Goal: Information Seeking & Learning: Learn about a topic

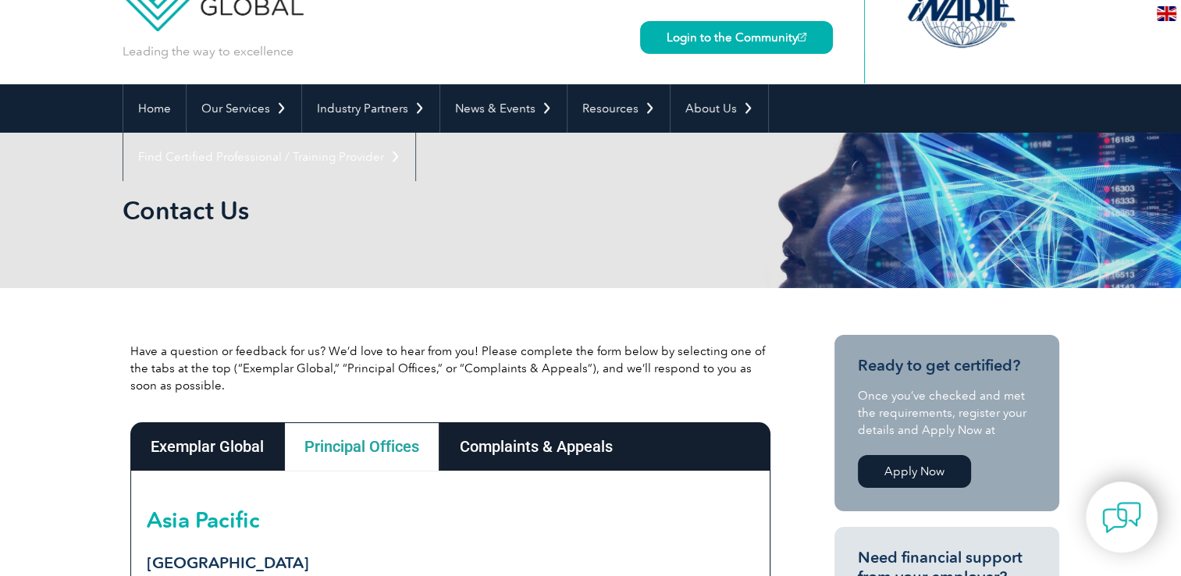
scroll to position [62, 0]
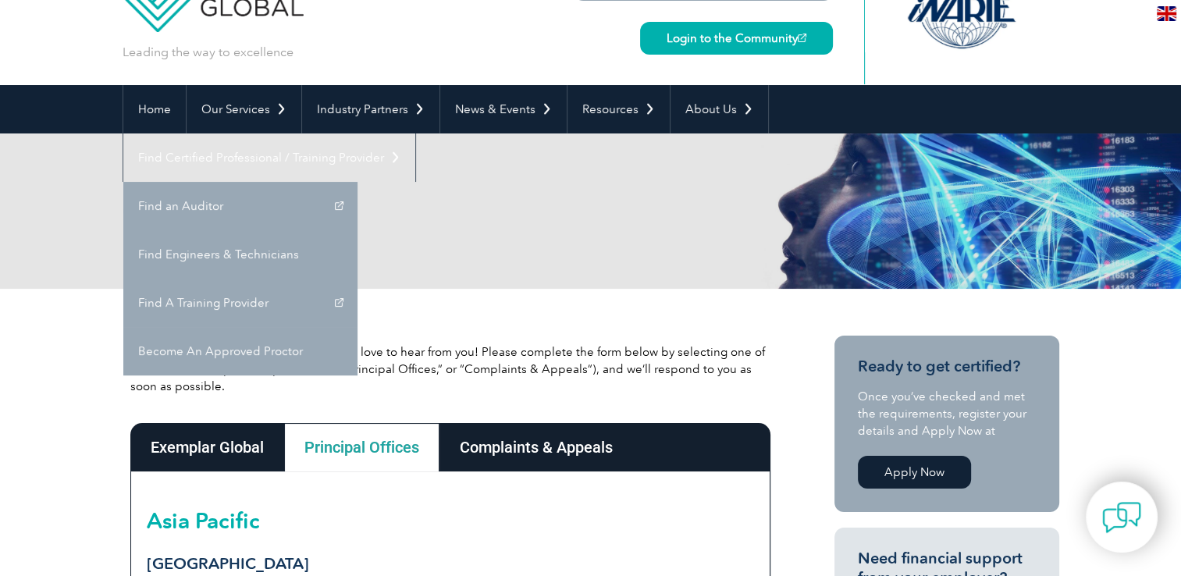
click at [722, 76] on div "Search Login to the Community" at bounding box center [703, 11] width 259 height 147
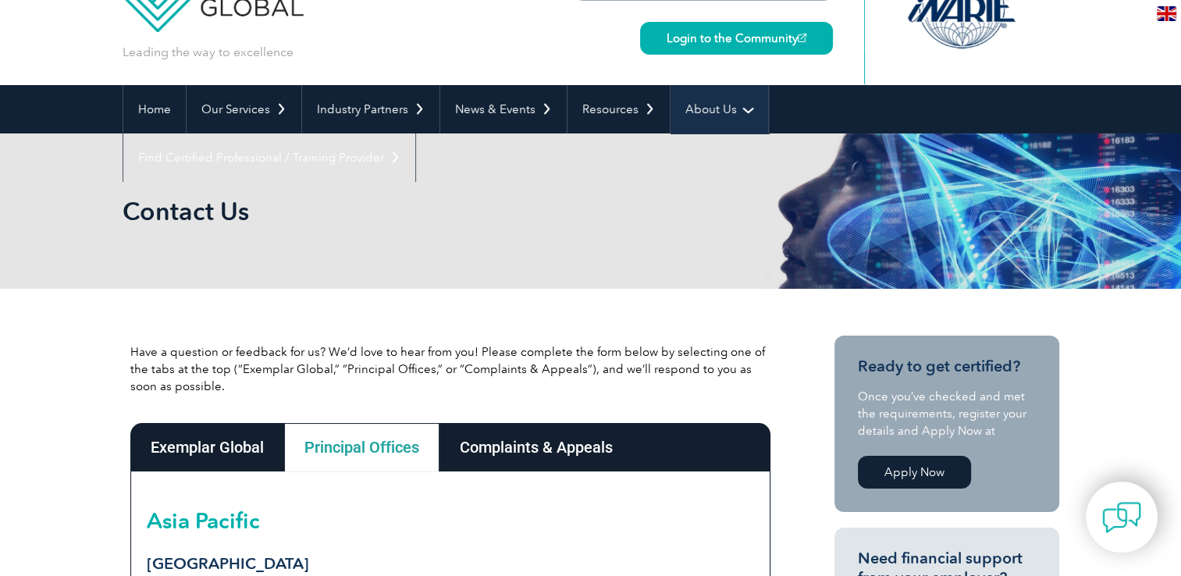
click at [720, 85] on link "About Us" at bounding box center [719, 109] width 98 height 48
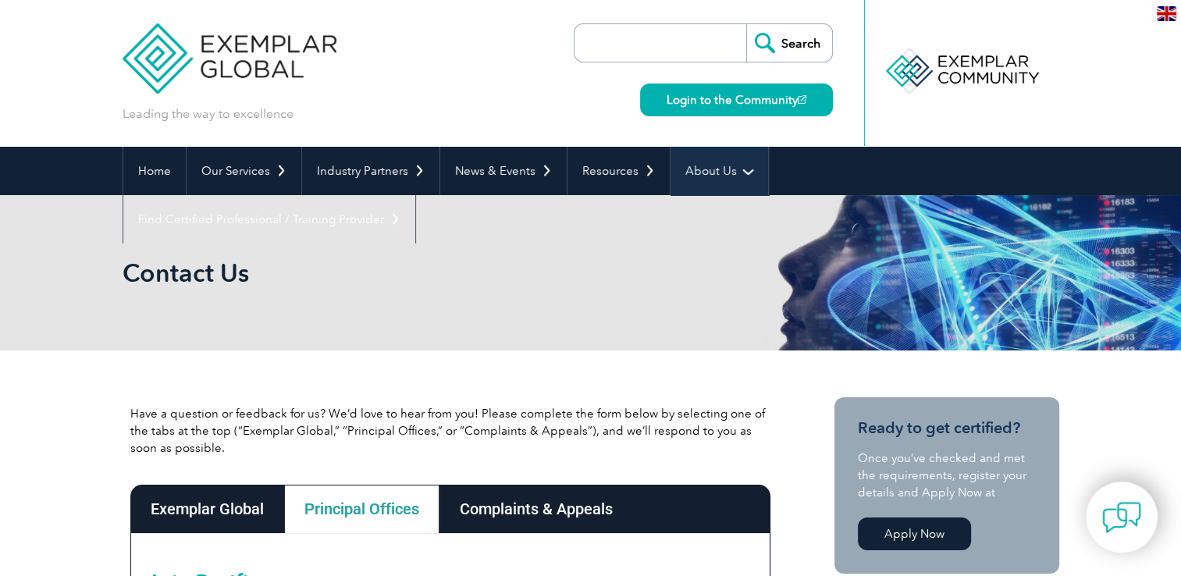
click at [730, 179] on link "About Us" at bounding box center [719, 171] width 98 height 48
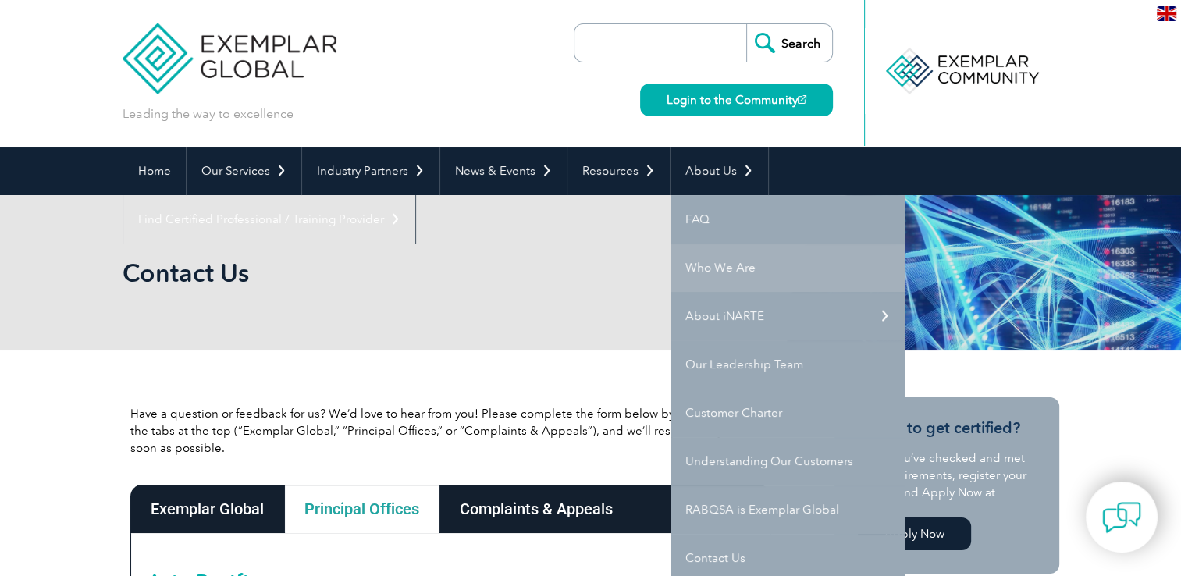
click at [740, 276] on link "Who We Are" at bounding box center [787, 267] width 234 height 48
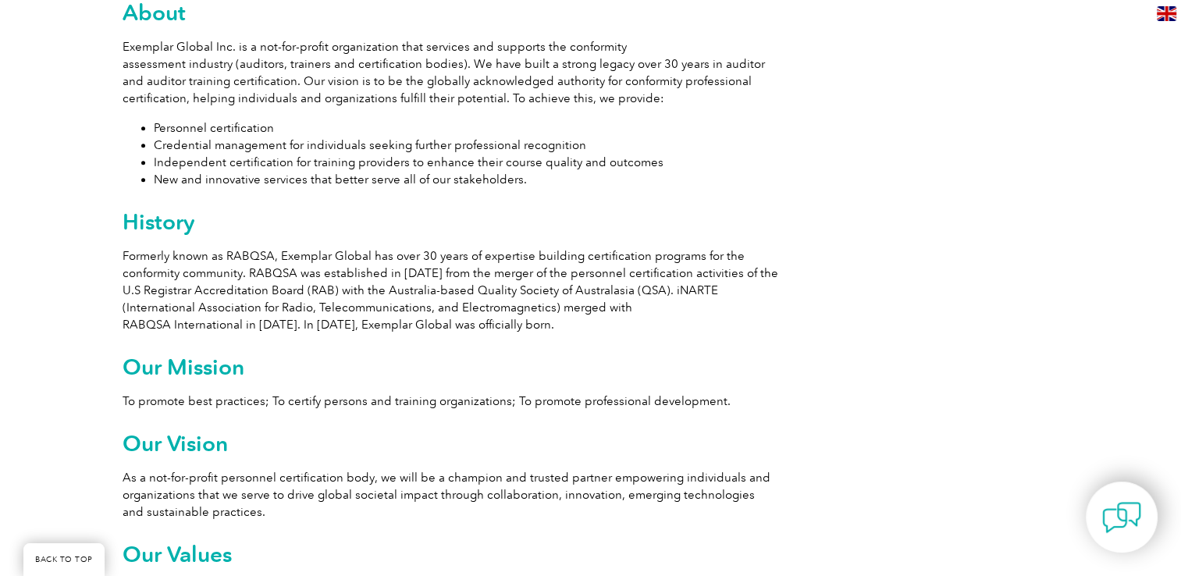
scroll to position [858, 0]
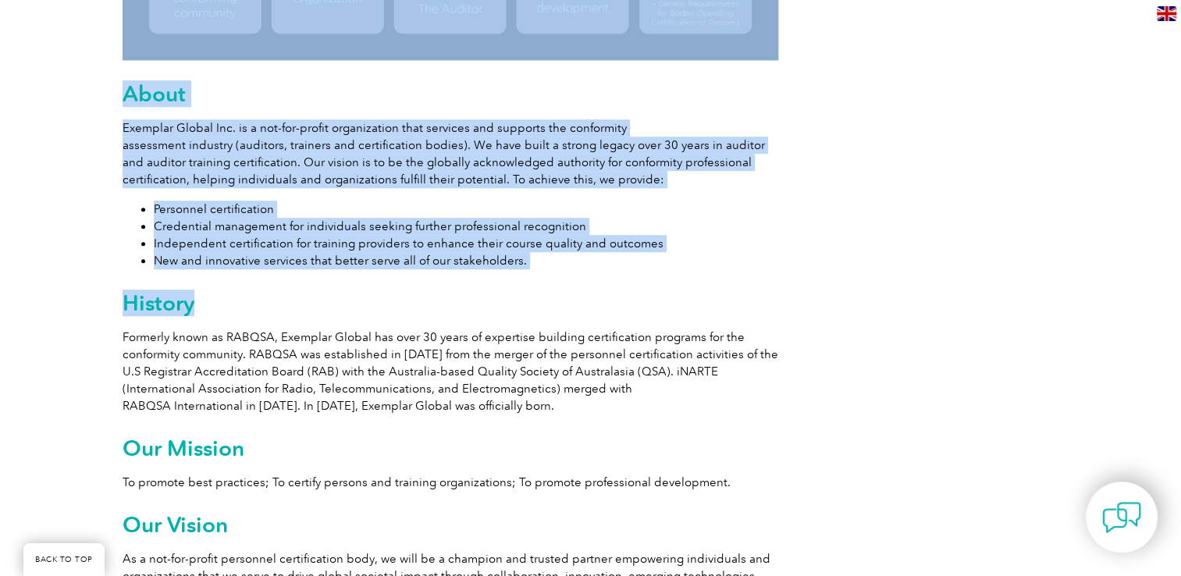
drag, startPoint x: 115, startPoint y: 92, endPoint x: 554, endPoint y: 272, distance: 474.9
drag, startPoint x: 554, startPoint y: 272, endPoint x: 702, endPoint y: 292, distance: 148.8
click at [702, 292] on h2 "History" at bounding box center [451, 302] width 656 height 25
click at [702, 293] on h2 "History" at bounding box center [451, 302] width 656 height 25
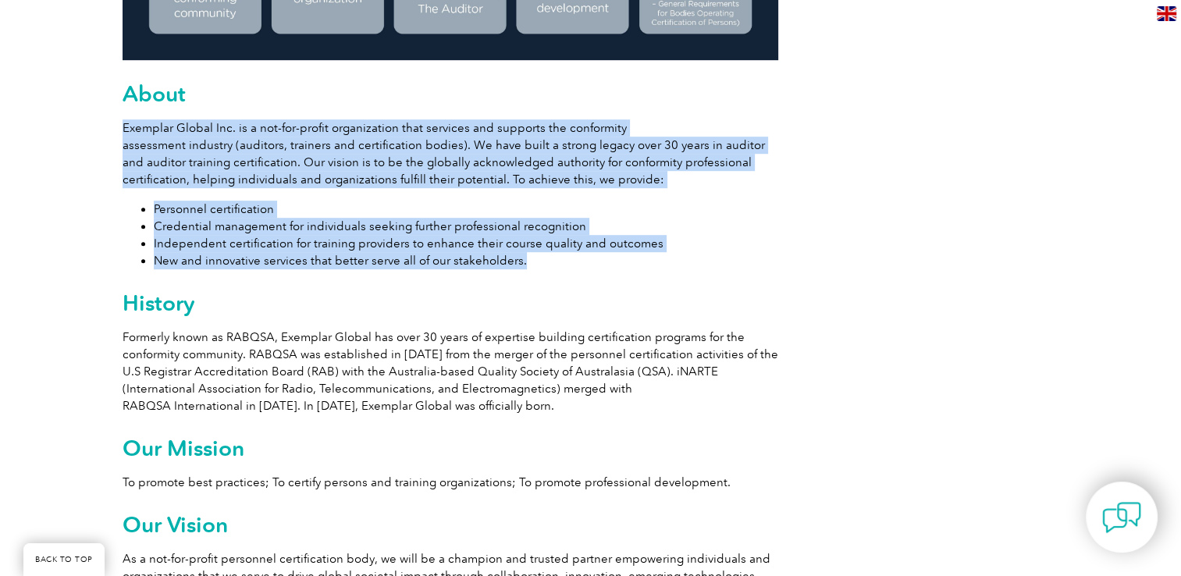
drag, startPoint x: 522, startPoint y: 258, endPoint x: 125, endPoint y: 132, distance: 416.6
copy div "Exemplar Global Inc. is a not-for-profit organization that services and support…"
